Goal: Information Seeking & Learning: Learn about a topic

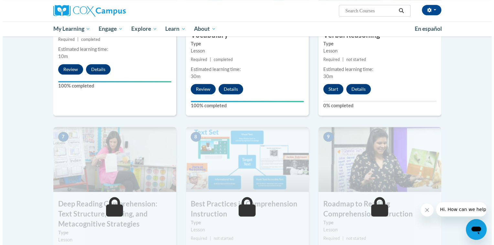
scroll to position [388, 0]
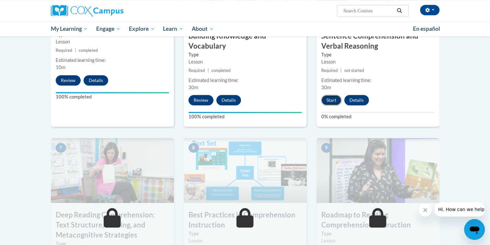
click at [333, 101] on button "Start" at bounding box center [331, 100] width 20 height 10
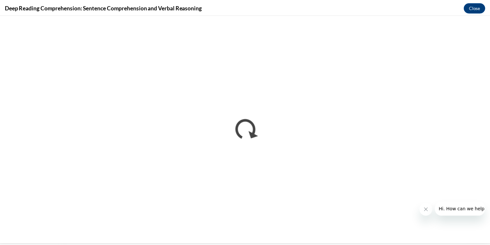
scroll to position [0, 0]
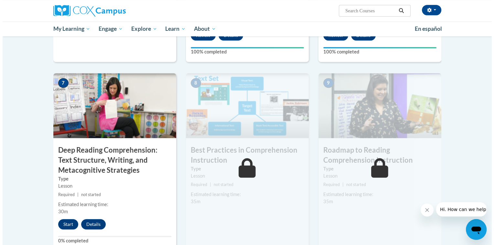
scroll to position [485, 0]
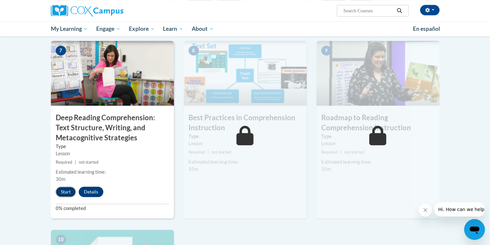
click at [65, 193] on button "Start" at bounding box center [66, 191] width 20 height 10
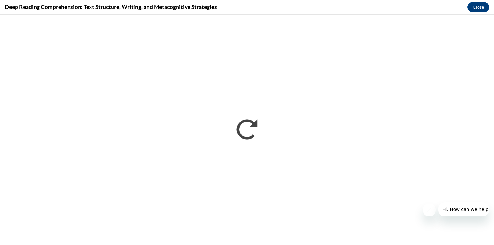
scroll to position [0, 0]
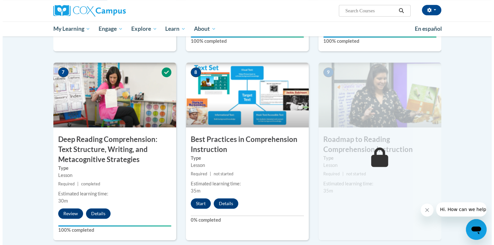
scroll to position [485, 0]
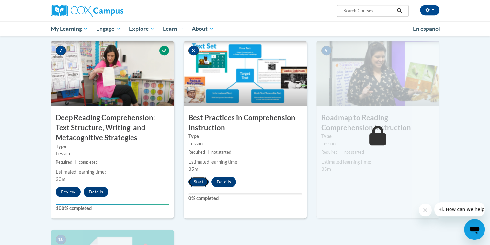
click at [197, 180] on button "Start" at bounding box center [198, 181] width 20 height 10
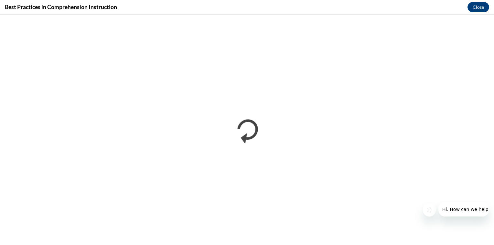
scroll to position [0, 0]
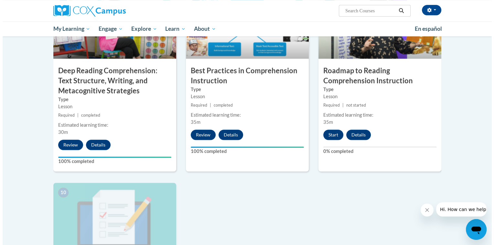
scroll to position [518, 0]
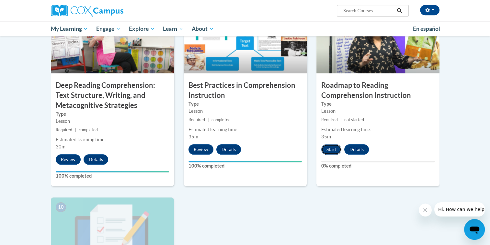
click at [329, 148] on button "Start" at bounding box center [331, 149] width 20 height 10
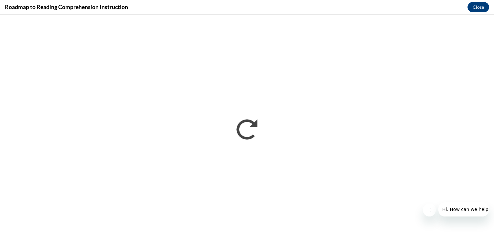
scroll to position [0, 0]
